Goal: Task Accomplishment & Management: Manage account settings

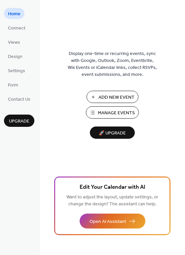
click at [110, 113] on span "Manage Events" at bounding box center [116, 113] width 37 height 7
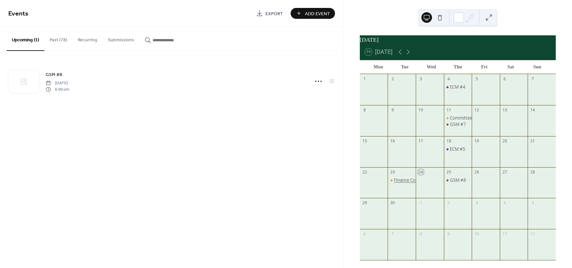
click at [407, 183] on div "Finance Committee Meeting #2" at bounding box center [425, 180] width 62 height 6
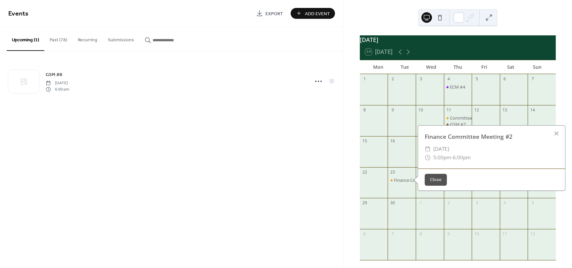
click at [429, 185] on button "Close" at bounding box center [436, 180] width 22 height 12
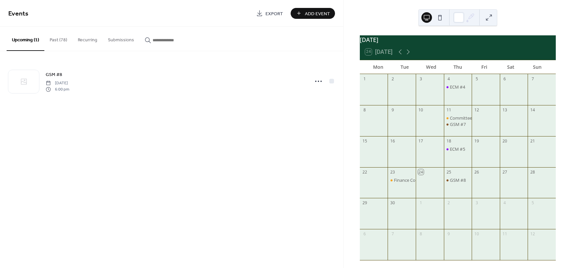
click at [60, 39] on button "Past (78)" at bounding box center [58, 39] width 28 height 24
